Goal: Information Seeking & Learning: Learn about a topic

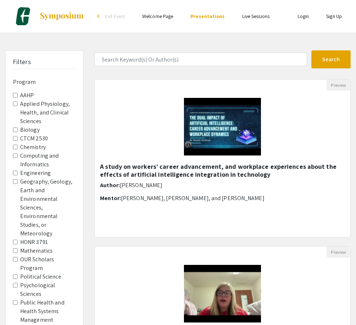
click at [175, 66] on form "Search" at bounding box center [222, 59] width 267 height 18
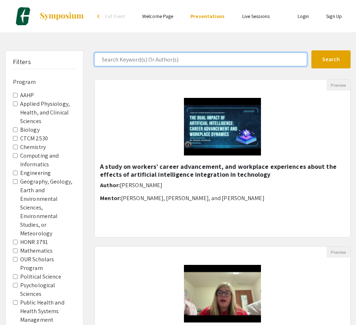
click at [175, 60] on input "Search Keyword(s) Or Author(s)" at bounding box center [200, 60] width 213 height 14
type input "myasia"
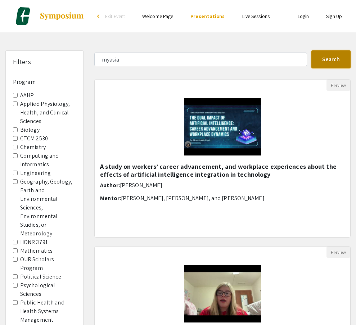
click at [334, 61] on button "Search" at bounding box center [331, 59] width 39 height 18
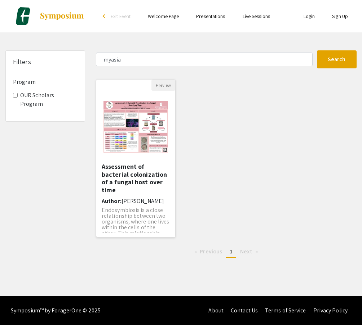
click at [138, 130] on img "Open Presentation <p>Assessment of bacterial colonization of a fungal host over…" at bounding box center [135, 127] width 79 height 66
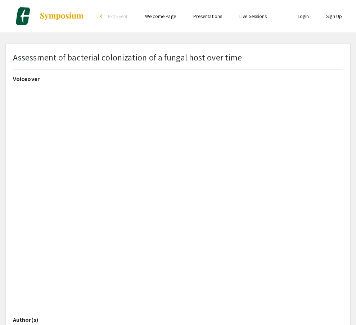
select select "custom"
type input "0"
select select "custom"
type input "1"
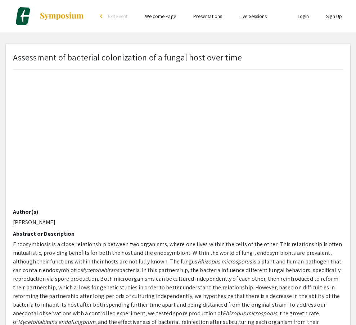
select select "auto"
